Goal: Information Seeking & Learning: Learn about a topic

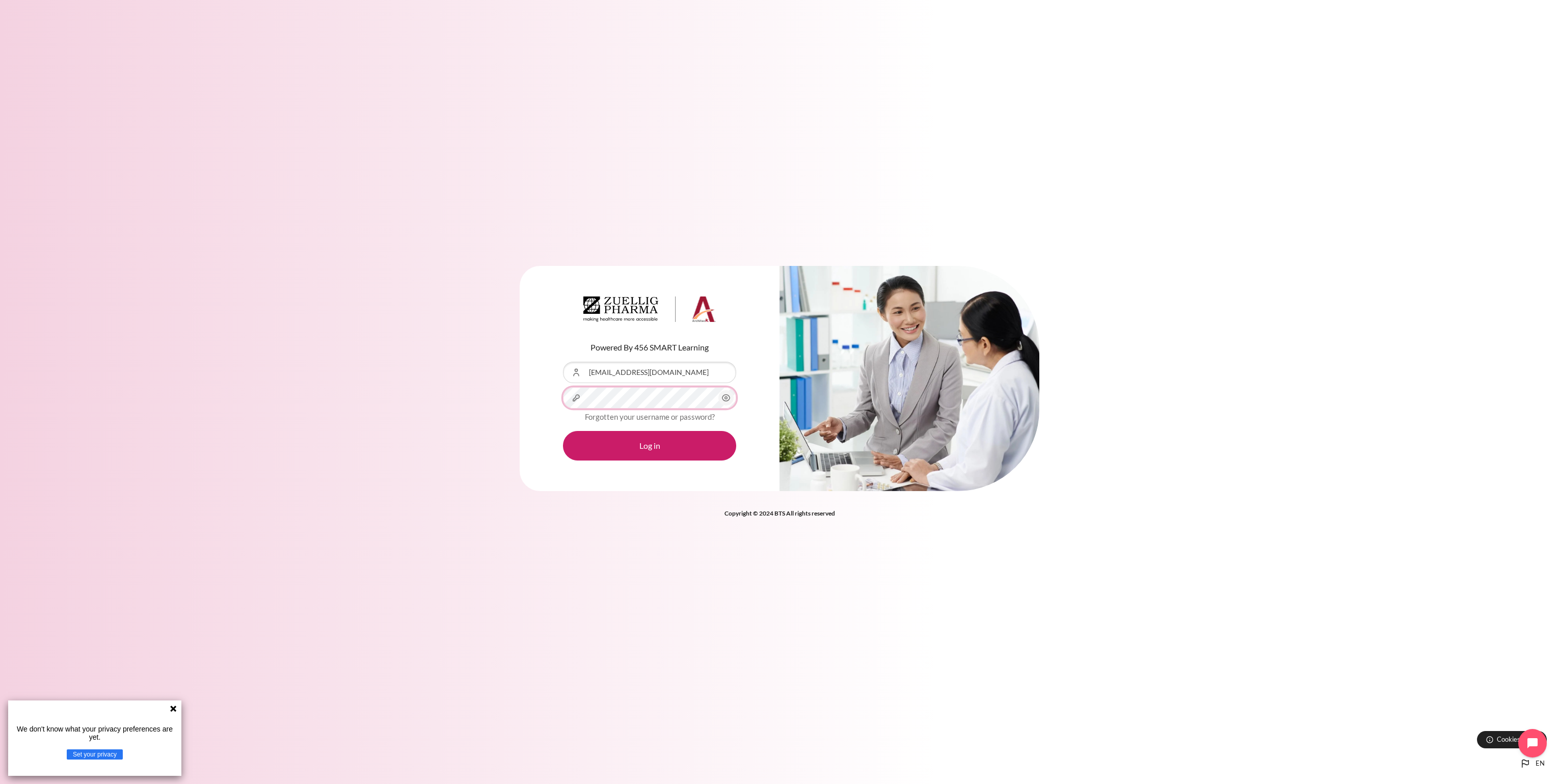
click at [563, 431] on button "Log in" at bounding box center [649, 445] width 173 height 30
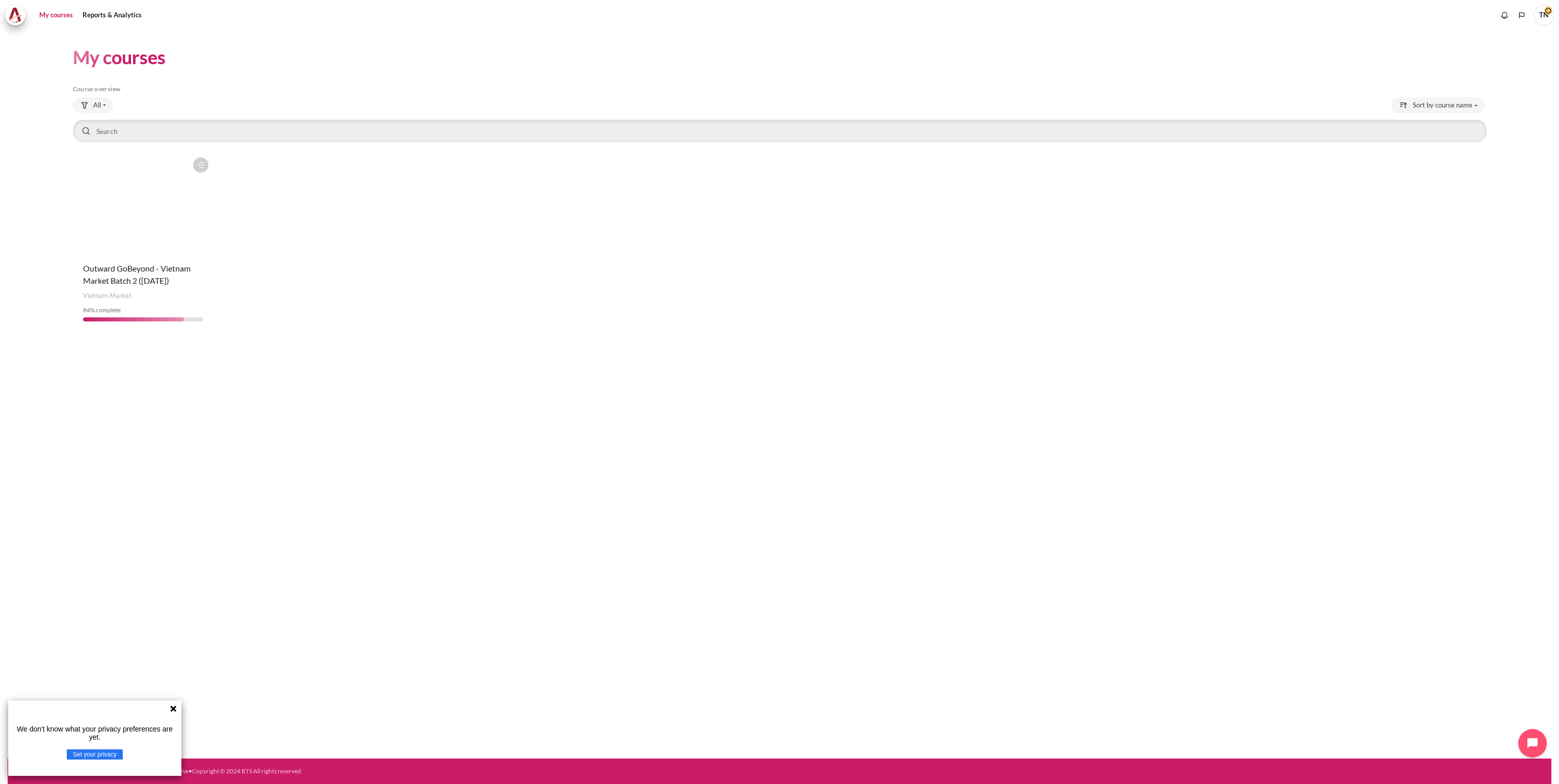
click at [131, 220] on figure "Content" at bounding box center [143, 203] width 140 height 102
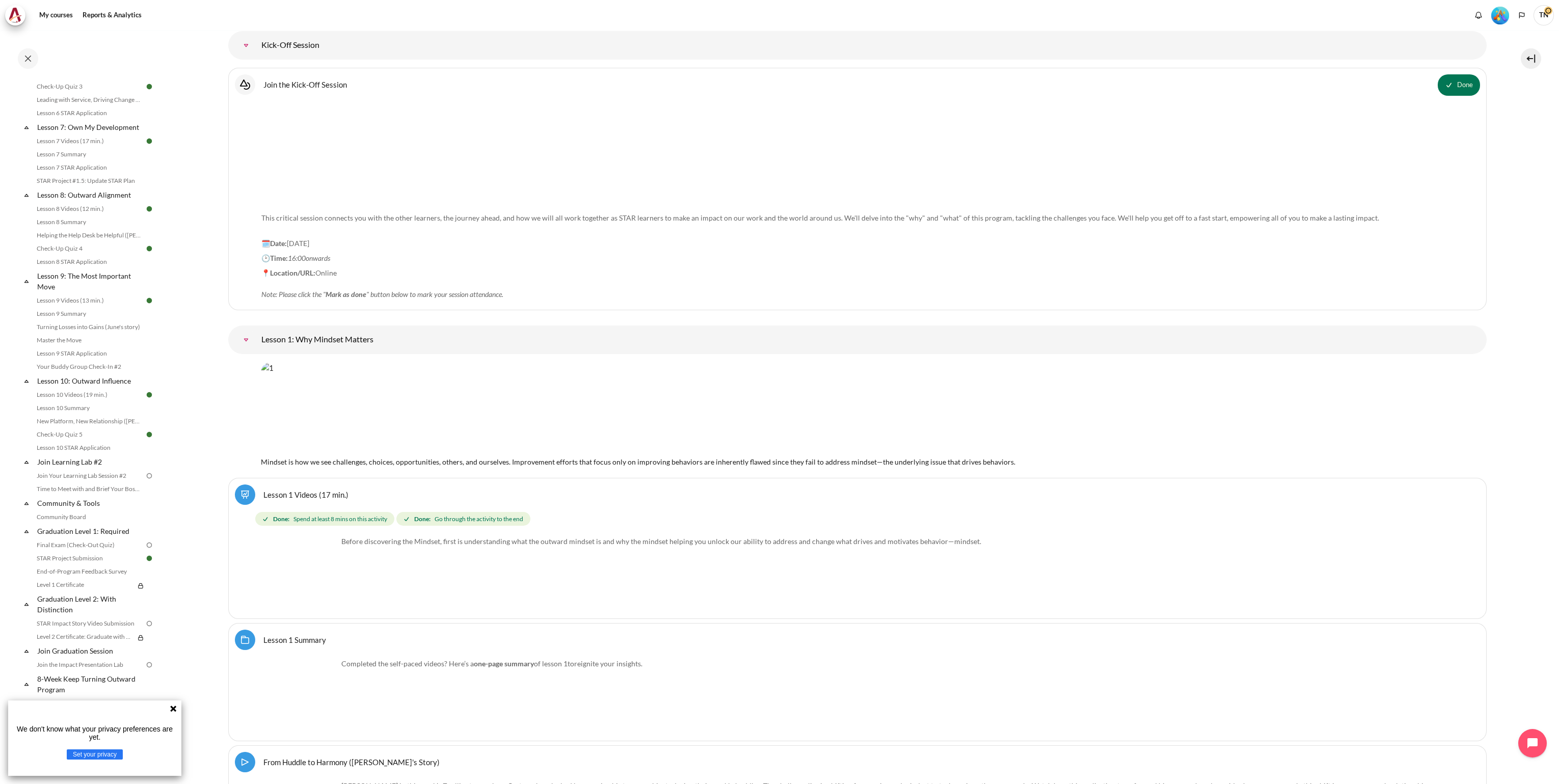
scroll to position [675, 0]
click at [175, 706] on icon at bounding box center [173, 708] width 6 height 6
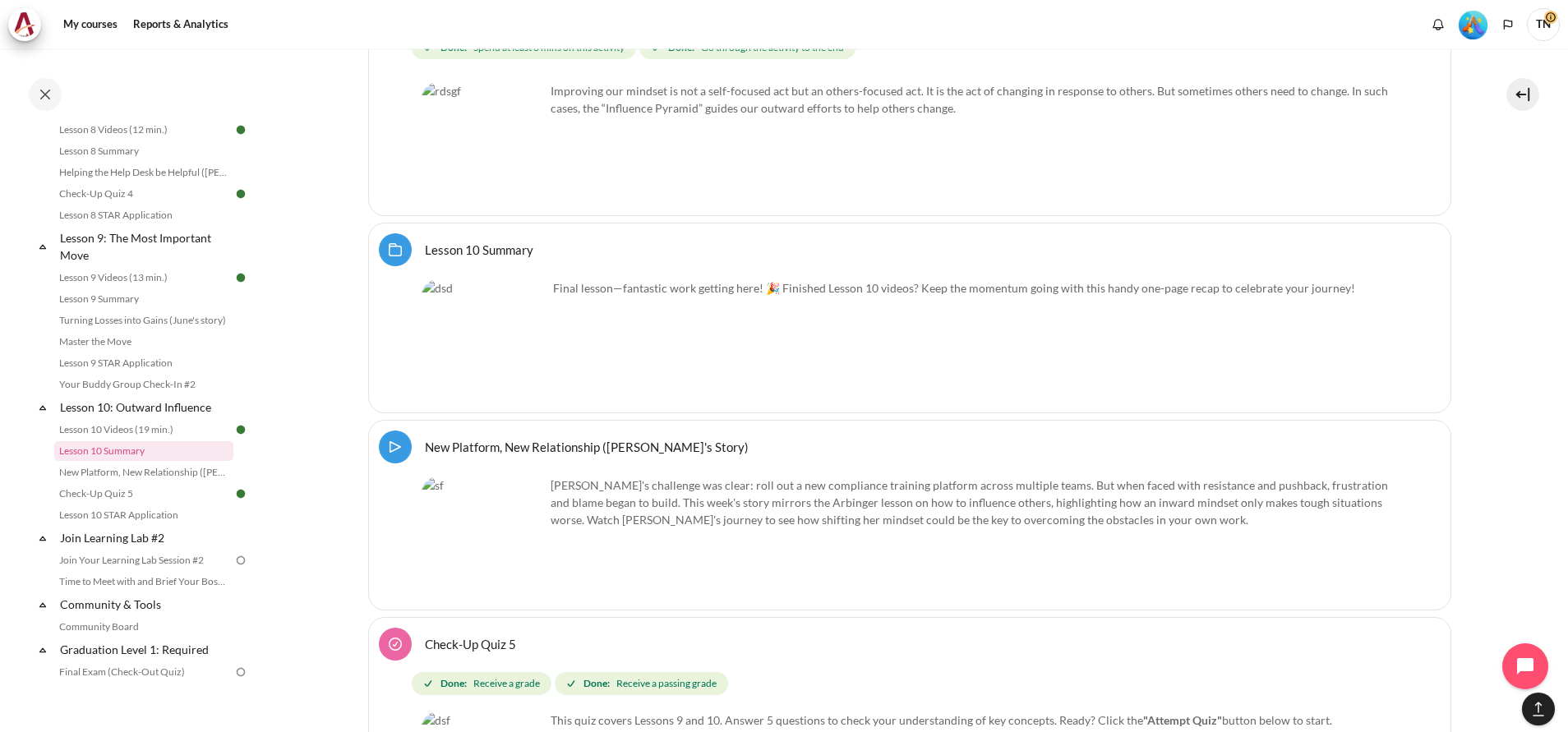
scroll to position [16205, 0]
